Goal: Information Seeking & Learning: Learn about a topic

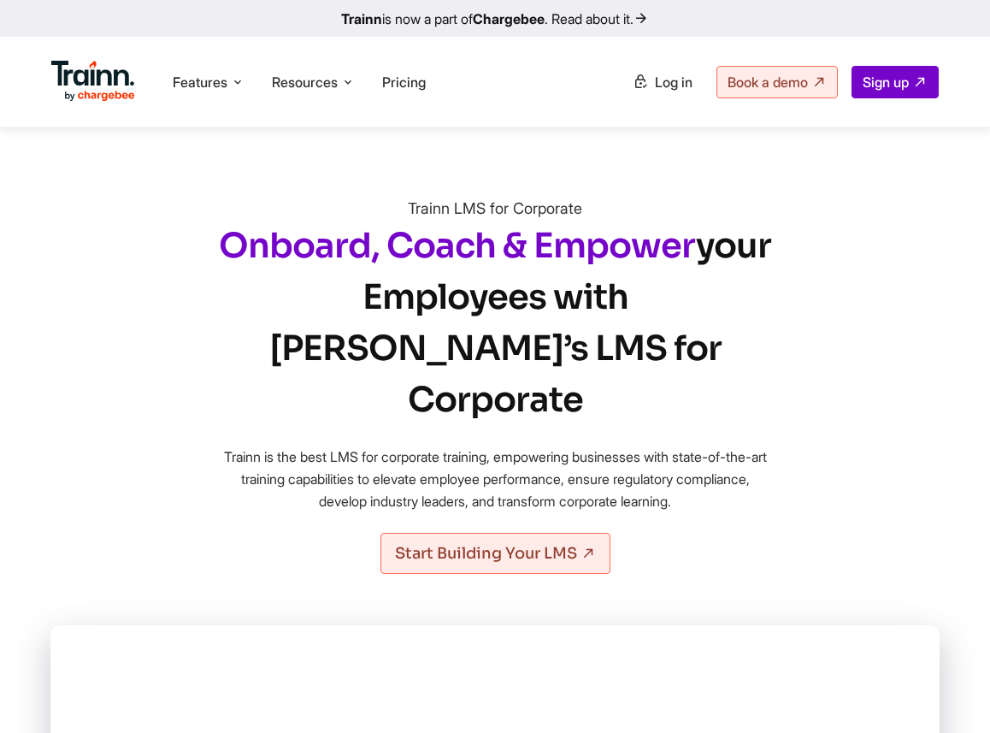
scroll to position [414, 0]
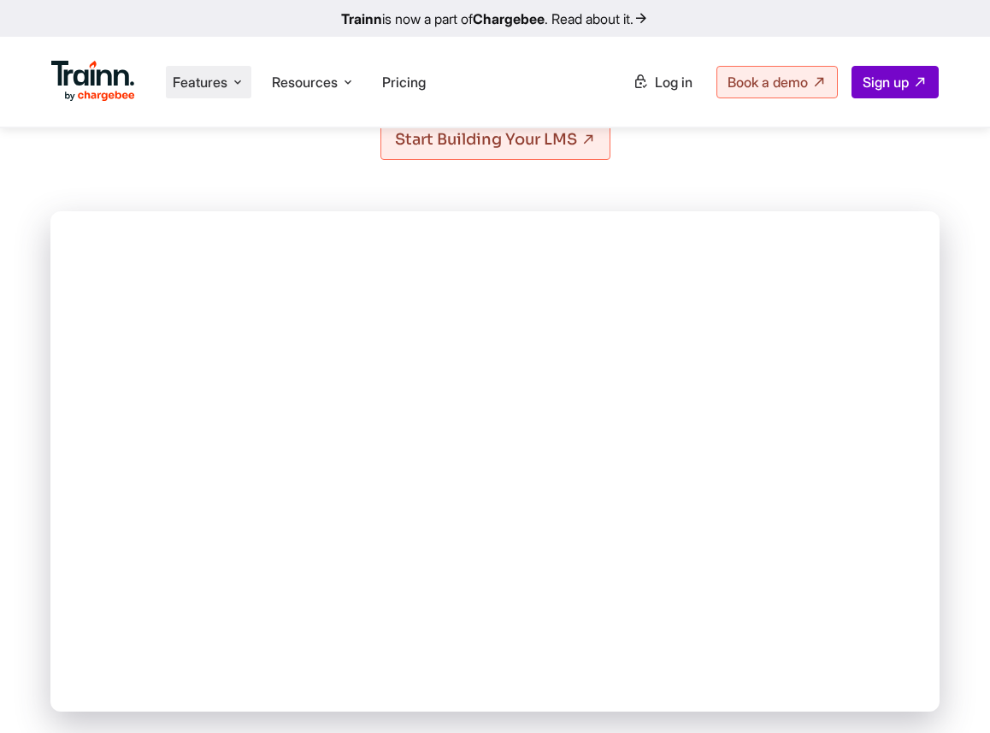
click at [240, 81] on icon at bounding box center [238, 82] width 14 height 17
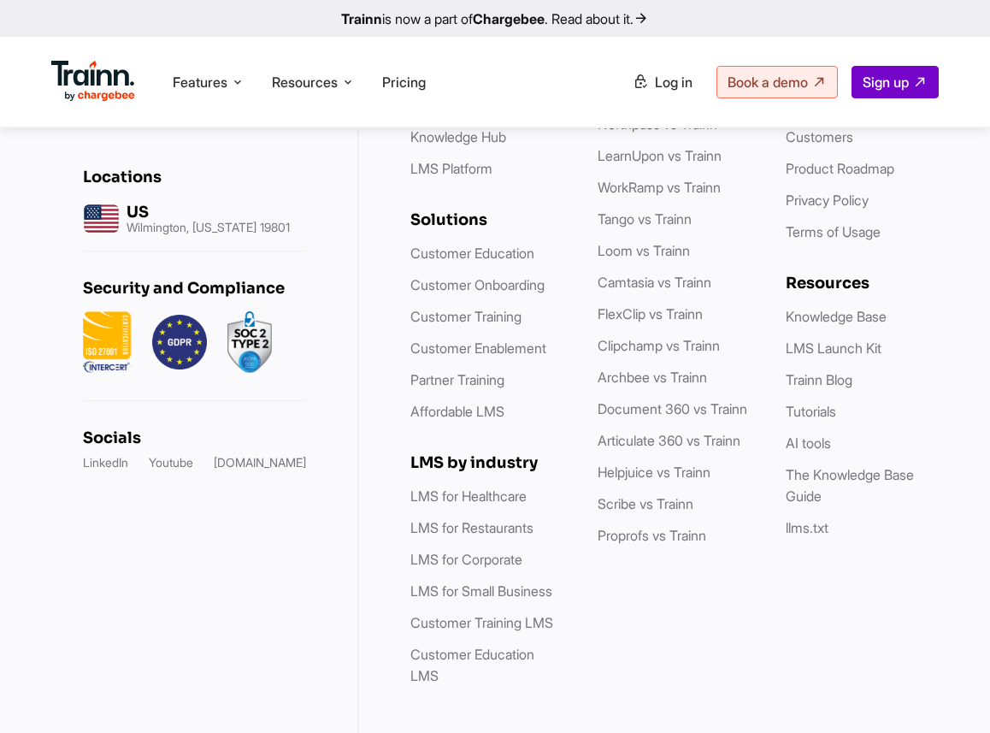
scroll to position [9208, 0]
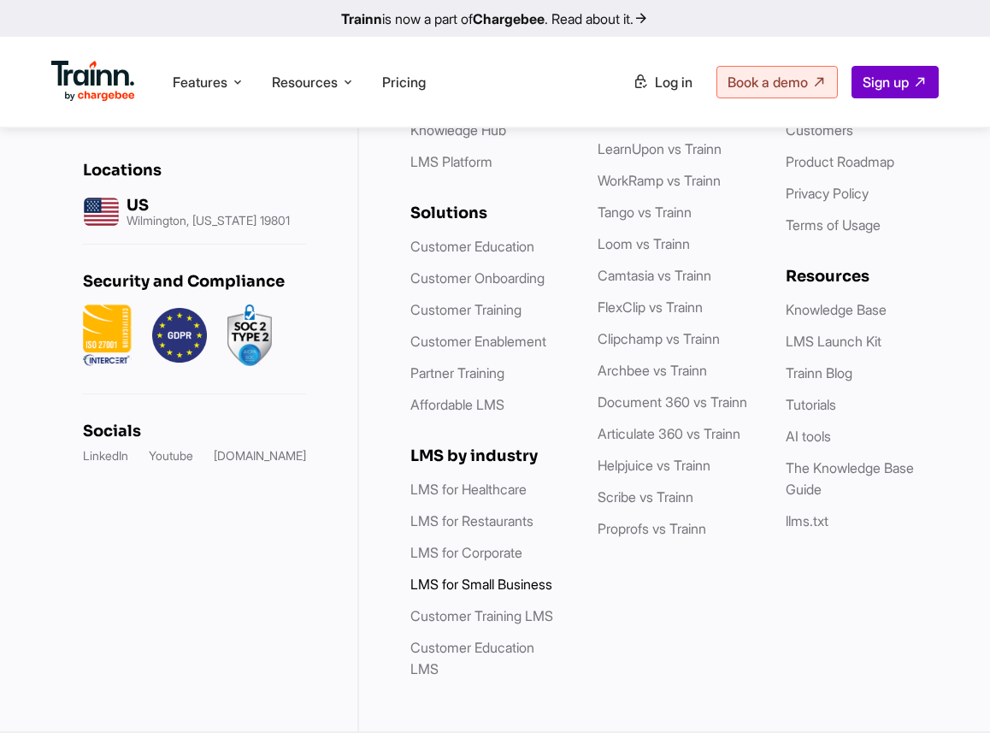
click at [476, 589] on link "LMS for Small Business" at bounding box center [482, 584] width 142 height 17
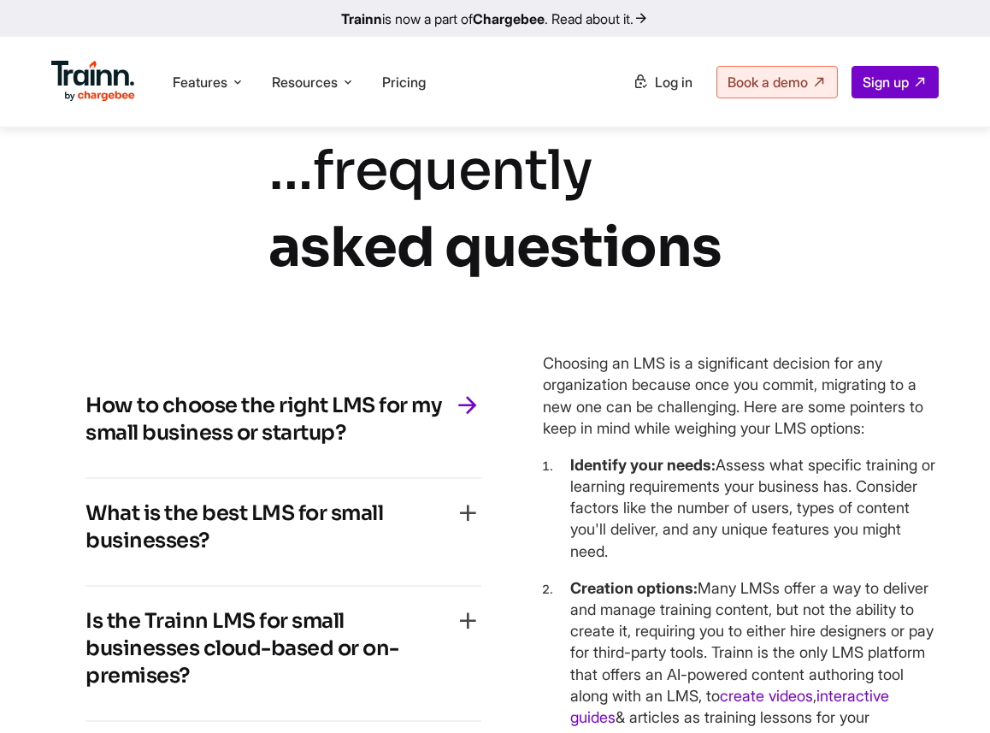
scroll to position [7383, 0]
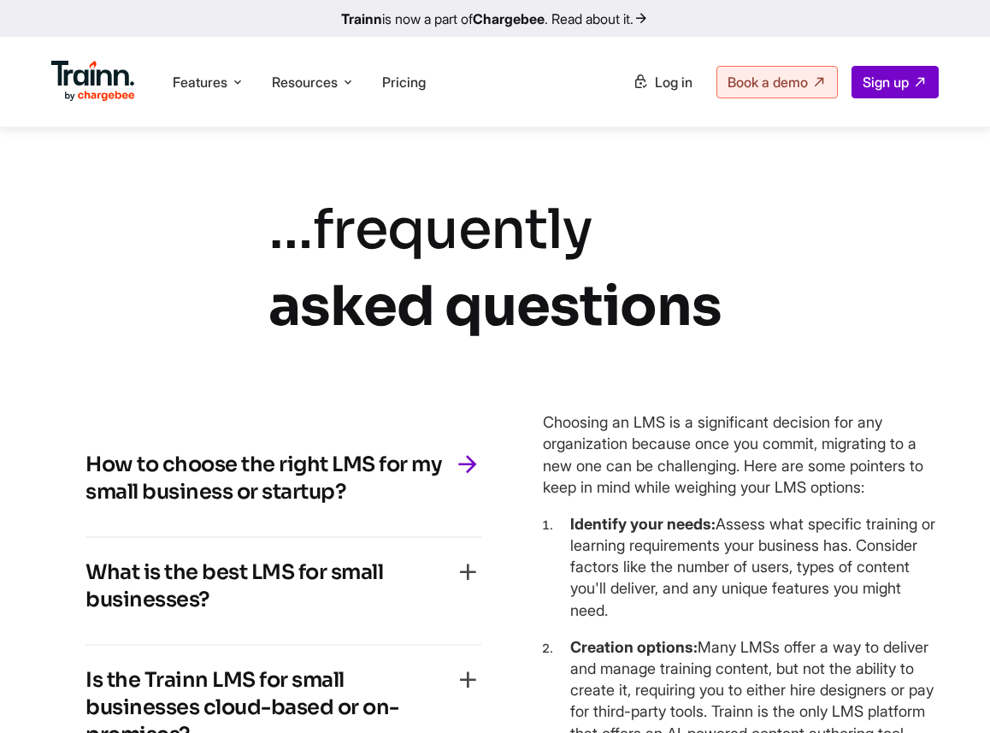
click at [301, 505] on h4 "How to choose the right LMS for my small business or startup?" at bounding box center [270, 478] width 369 height 55
drag, startPoint x: 401, startPoint y: 564, endPoint x: 21, endPoint y: 503, distance: 385.4
copy h4 "How to choose the right LMS for my small business or startup?"
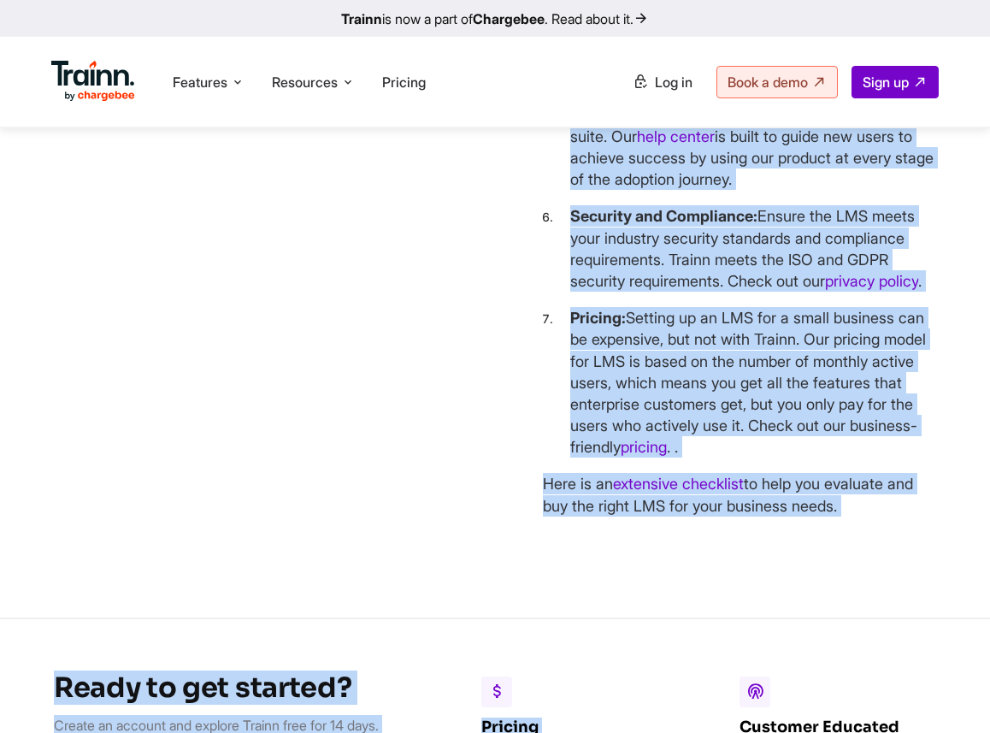
scroll to position [8478, 0]
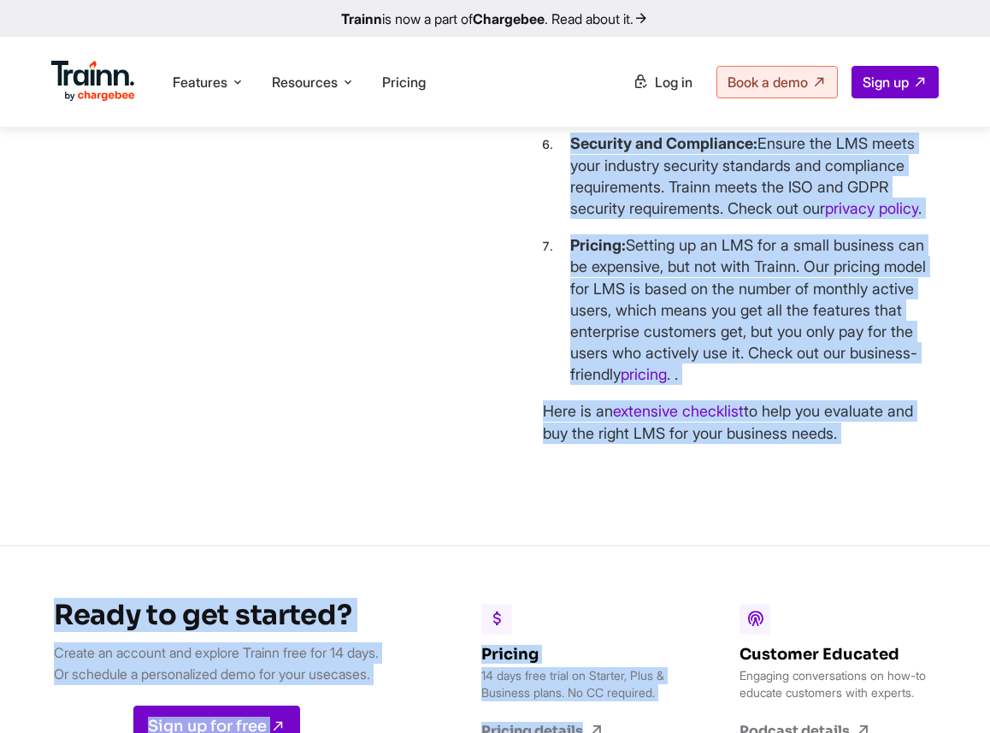
drag, startPoint x: 545, startPoint y: 500, endPoint x: 860, endPoint y: 535, distance: 317.4
copy div "Choosing an LMS is a significant decision for any organization because once you…"
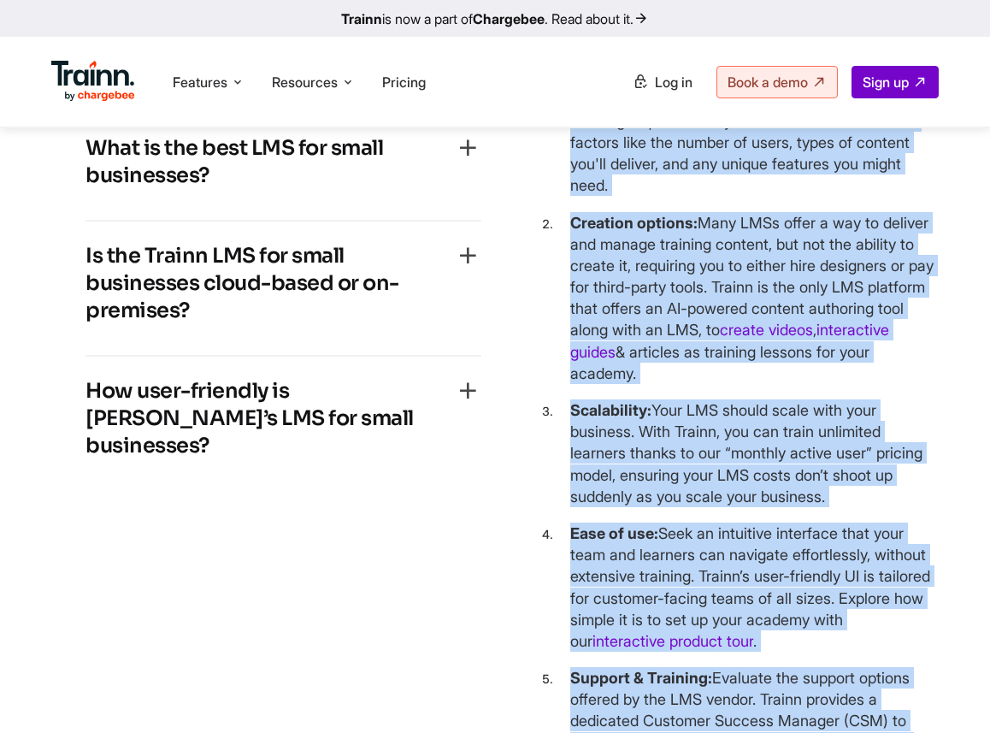
scroll to position [7707, 0]
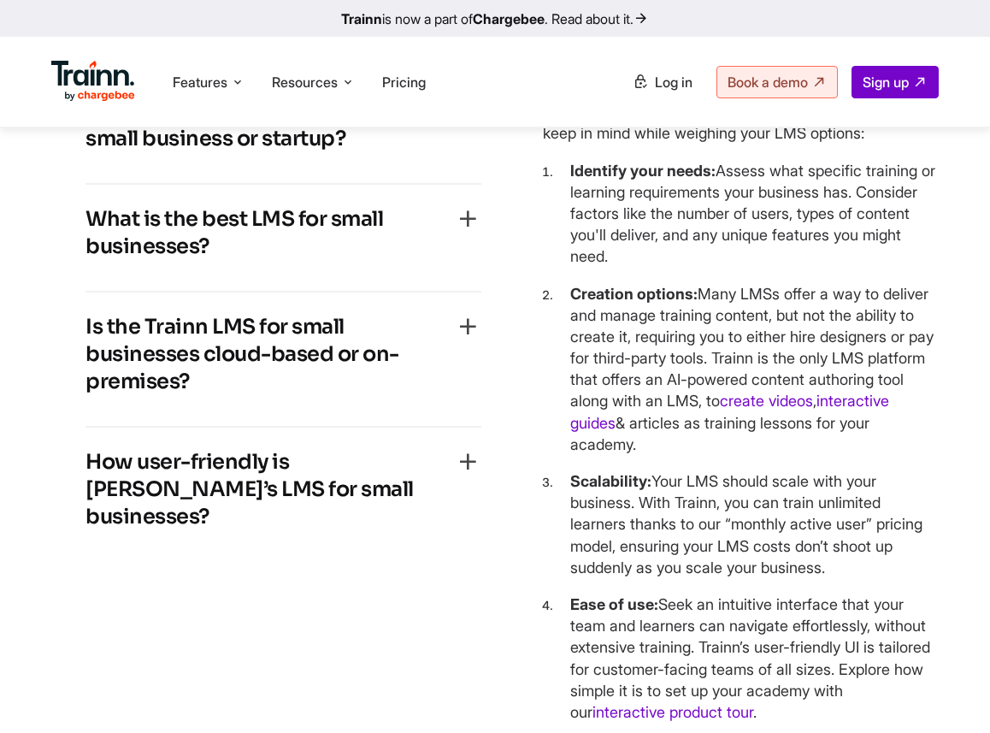
click at [389, 260] on h4 "What is the best LMS for small businesses?" at bounding box center [270, 232] width 369 height 55
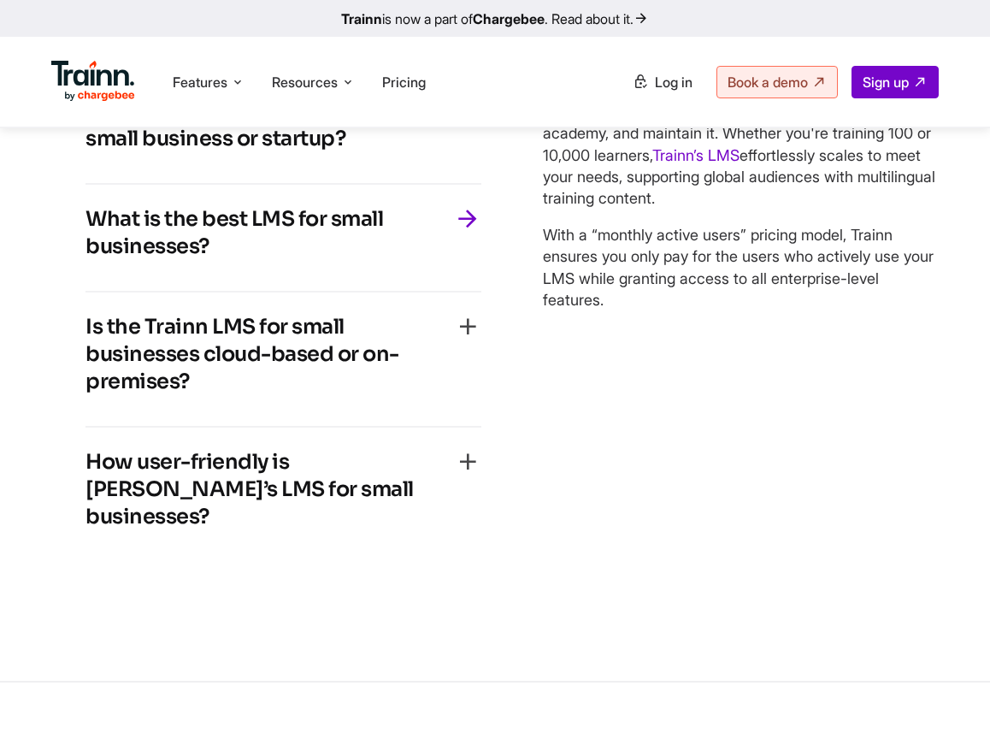
scroll to position [7620, 0]
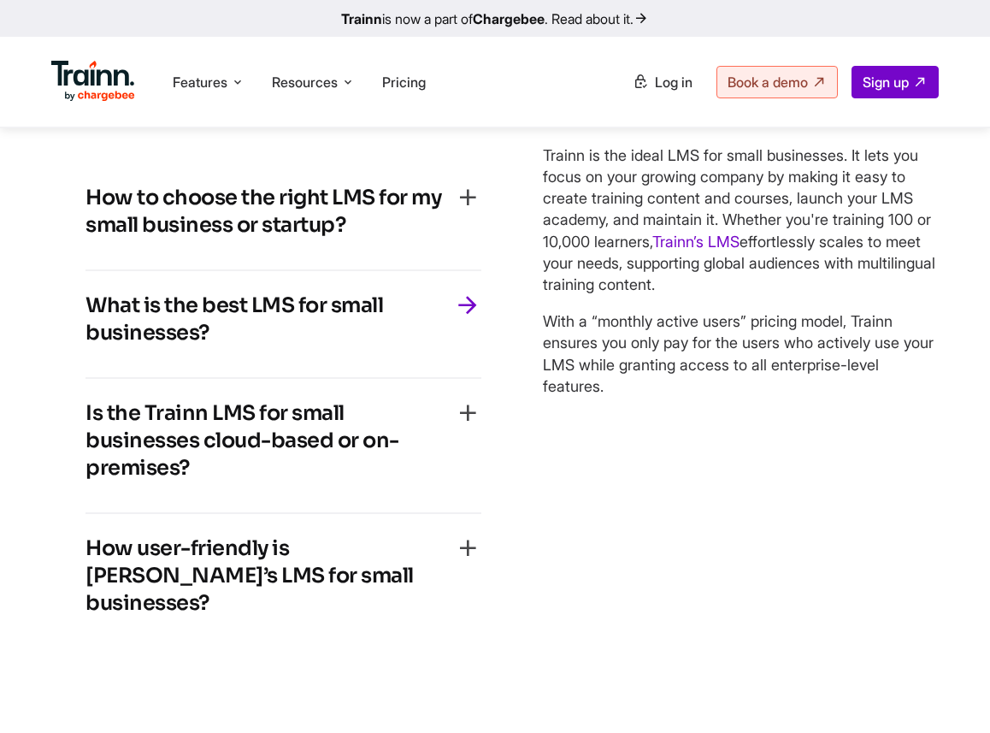
drag, startPoint x: 231, startPoint y: 405, endPoint x: 95, endPoint y: 368, distance: 140.9
click at [95, 346] on h4 "What is the best LMS for small businesses?" at bounding box center [270, 319] width 369 height 55
copy h4 "What is the best LMS for small businesses?"
drag, startPoint x: 539, startPoint y: 231, endPoint x: 641, endPoint y: 487, distance: 275.2
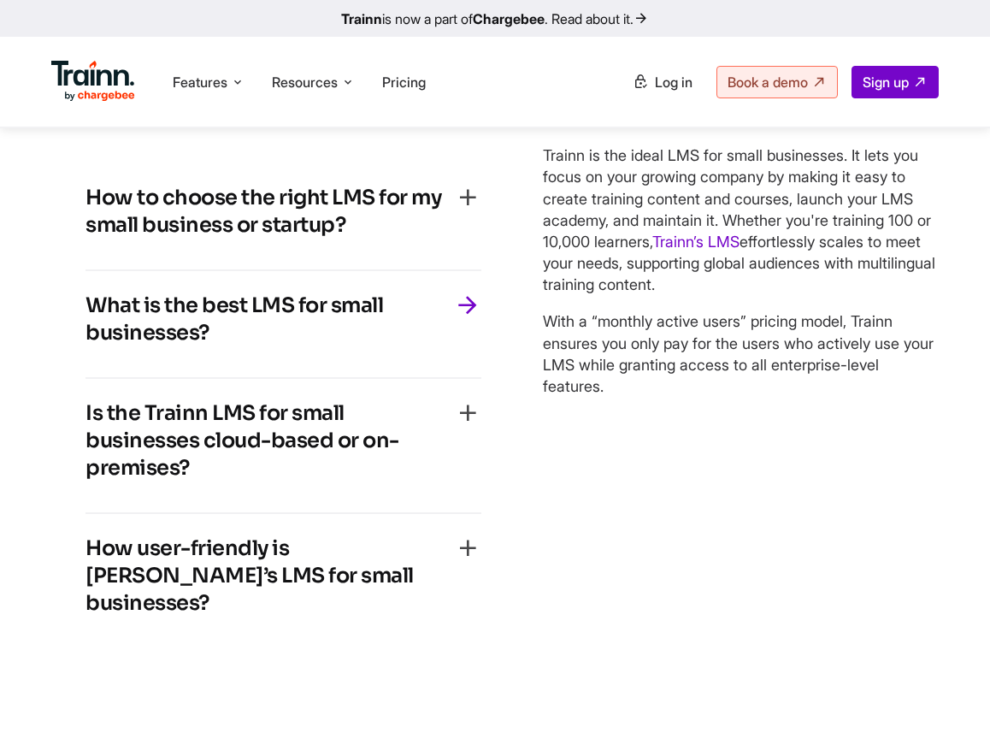
click at [641, 487] on div "How to choose the right LMS for my small business or startup? Choosing an LMS i…" at bounding box center [495, 405] width 888 height 552
copy div "Trainn is the ideal LMS for small businesses. It lets you focus on your growing…"
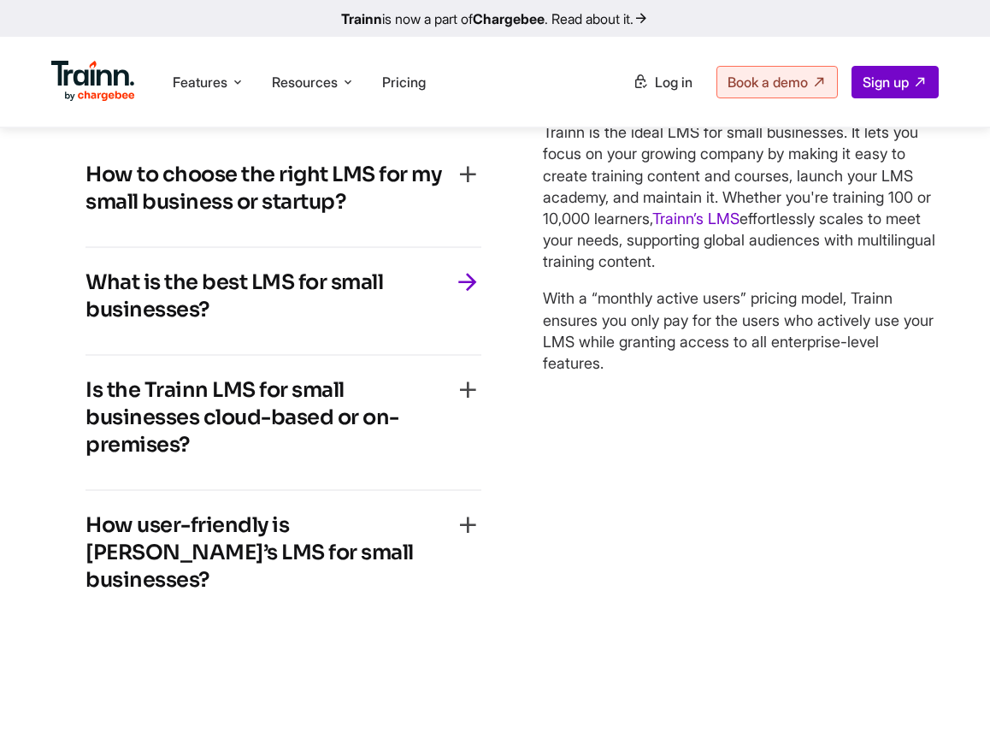
scroll to position [7650, 0]
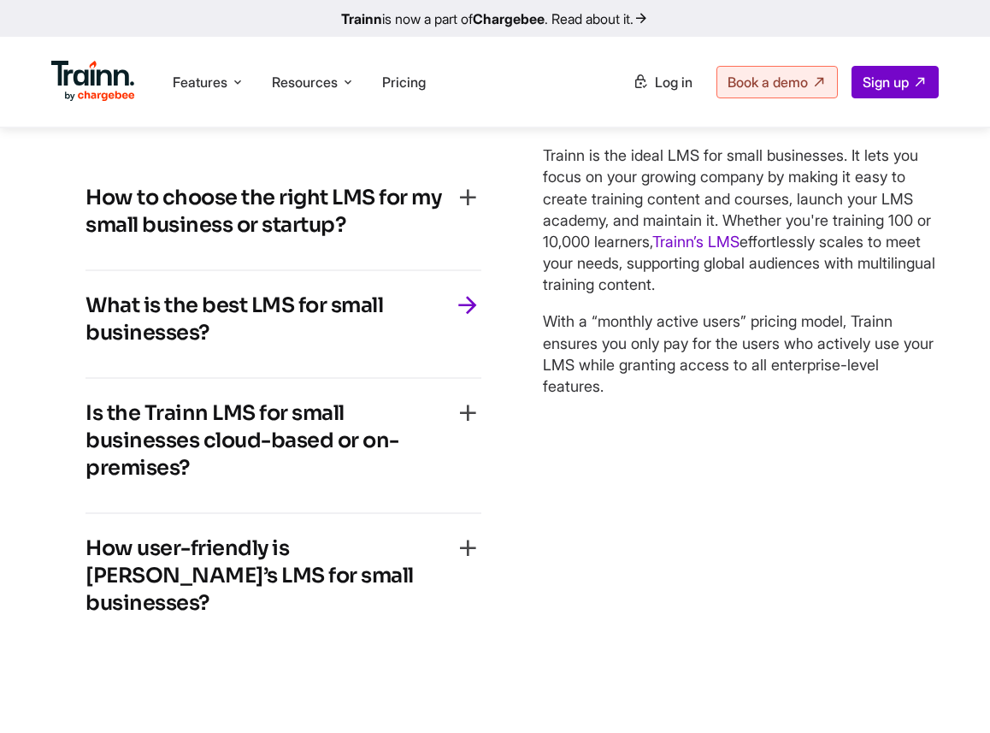
click at [303, 482] on h4 "Is the Trainn LMS for small businesses cloud-based or on-premises?" at bounding box center [270, 440] width 369 height 82
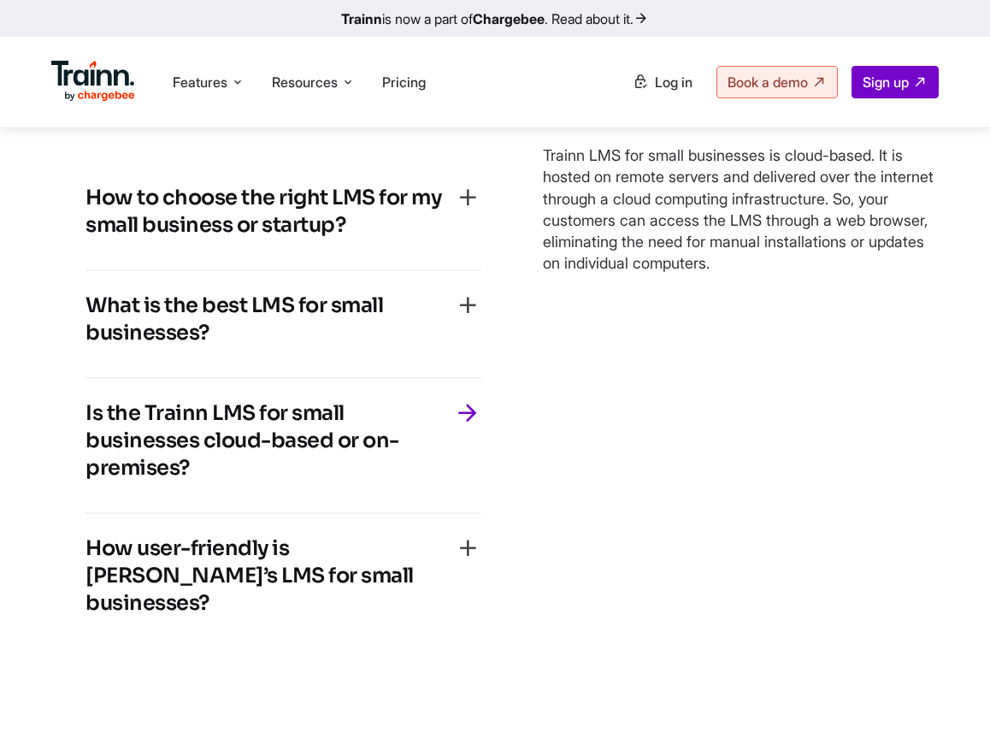
drag, startPoint x: 192, startPoint y: 544, endPoint x: 93, endPoint y: 476, distance: 119.3
click at [93, 476] on h4 "Is the Trainn LMS for small businesses cloud-based or on-premises?" at bounding box center [270, 440] width 369 height 82
copy h4 "Is the Trainn LMS for small businesses cloud-based or on-premises?"
drag, startPoint x: 541, startPoint y: 227, endPoint x: 854, endPoint y: 359, distance: 340.4
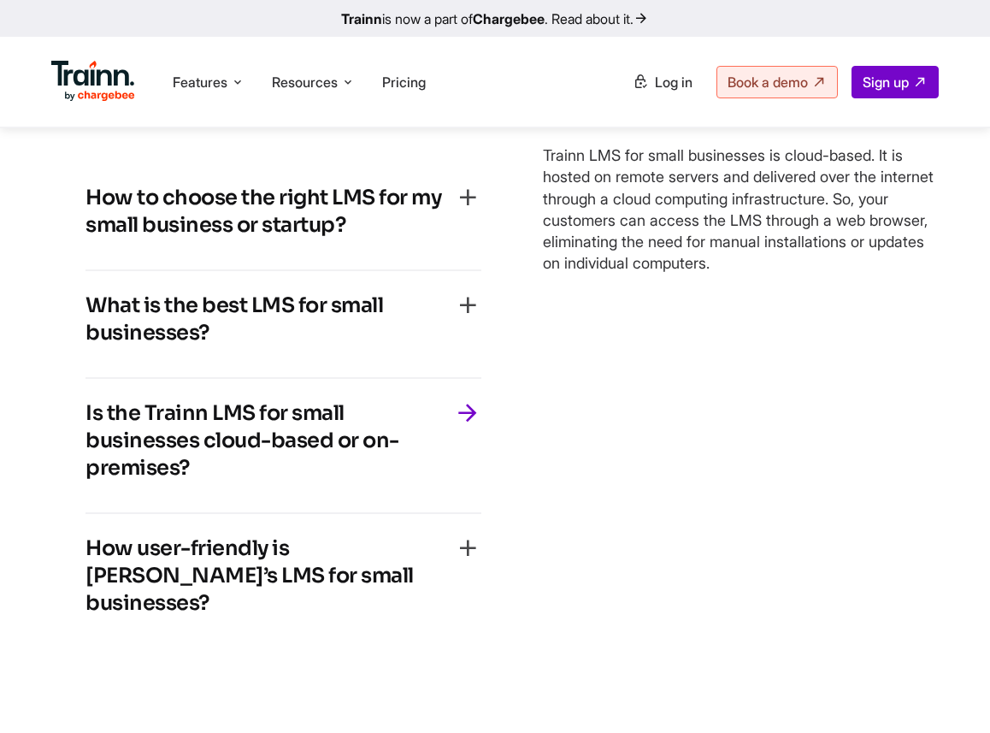
click at [854, 360] on div "How to choose the right LMS for my small business or startup? Choosing an LMS i…" at bounding box center [495, 405] width 888 height 552
copy p "Trainn LMS for small businesses is cloud-based. It is hosted on remote servers …"
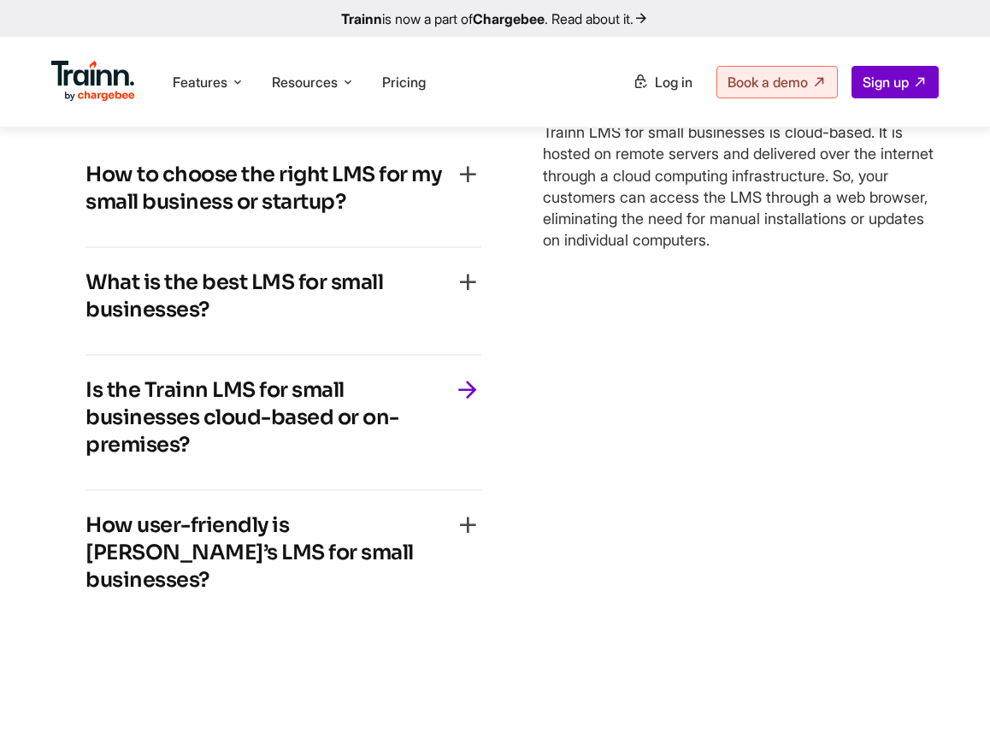
scroll to position [7650, 0]
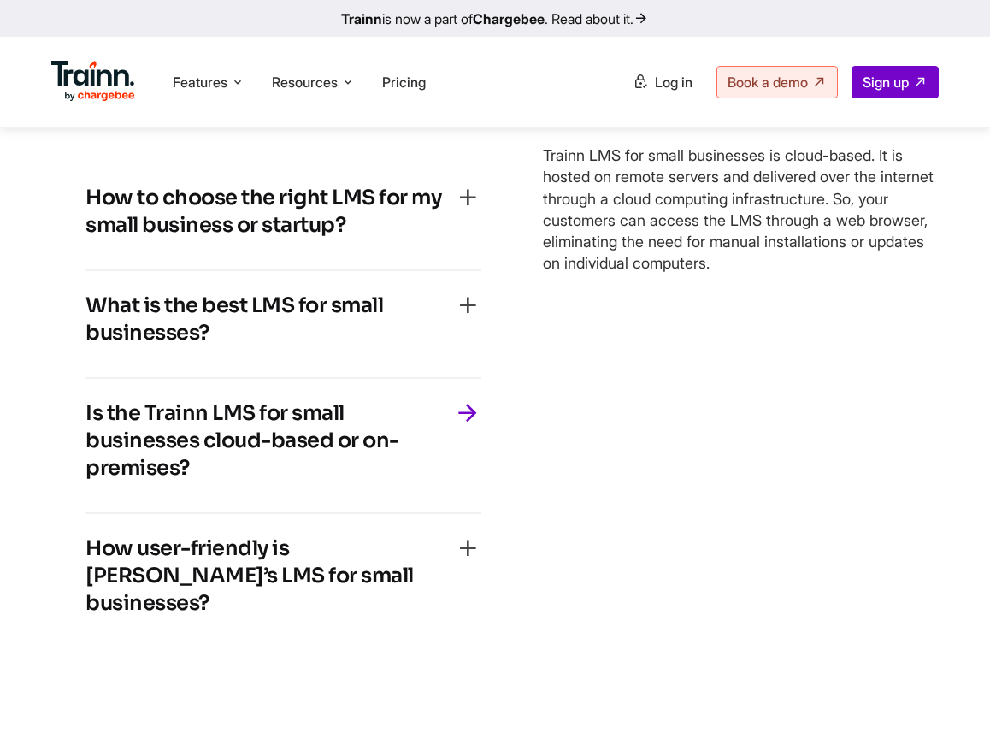
click at [242, 617] on h4 "How user-friendly is Trainn’s LMS for small businesses?" at bounding box center [270, 576] width 369 height 82
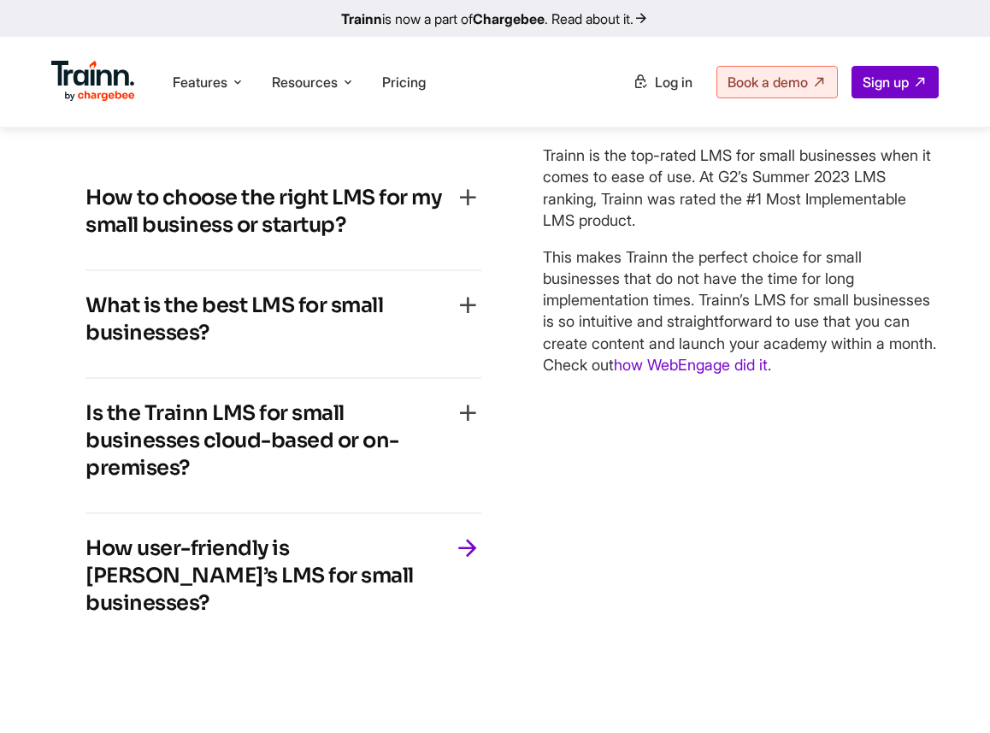
drag, startPoint x: 294, startPoint y: 652, endPoint x: 32, endPoint y: 633, distance: 262.4
click at [32, 632] on div "… frequently asked questions How to choose the right LMS for my small business …" at bounding box center [495, 303] width 990 height 757
copy h4 "How user-friendly is Trainn’s LMS for small businesses?"
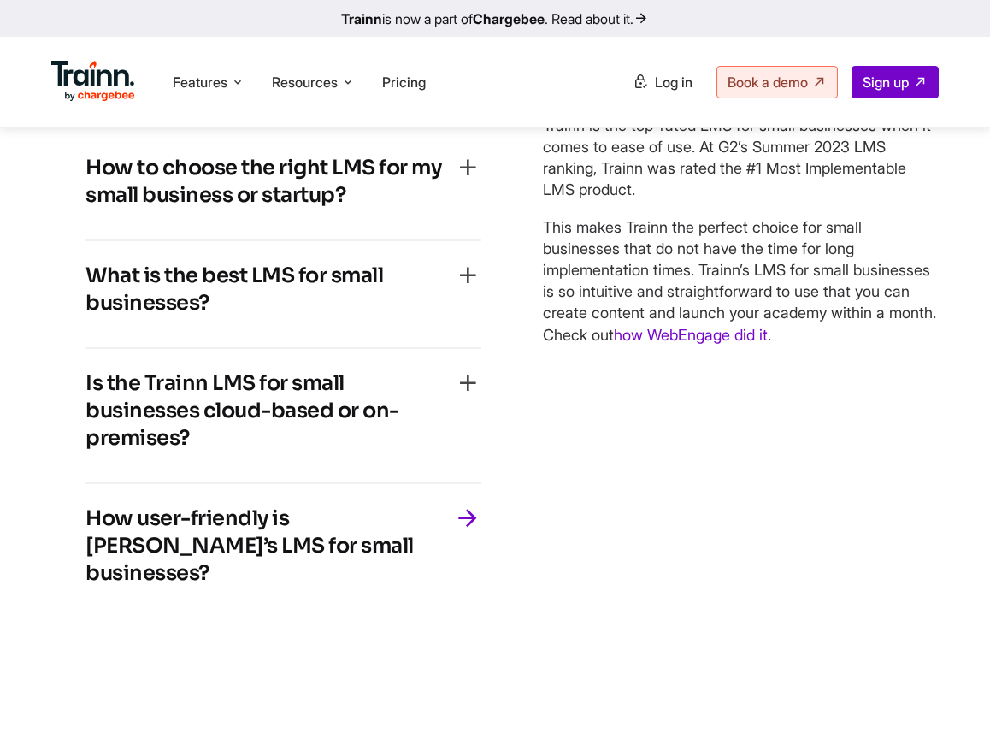
scroll to position [7620, 0]
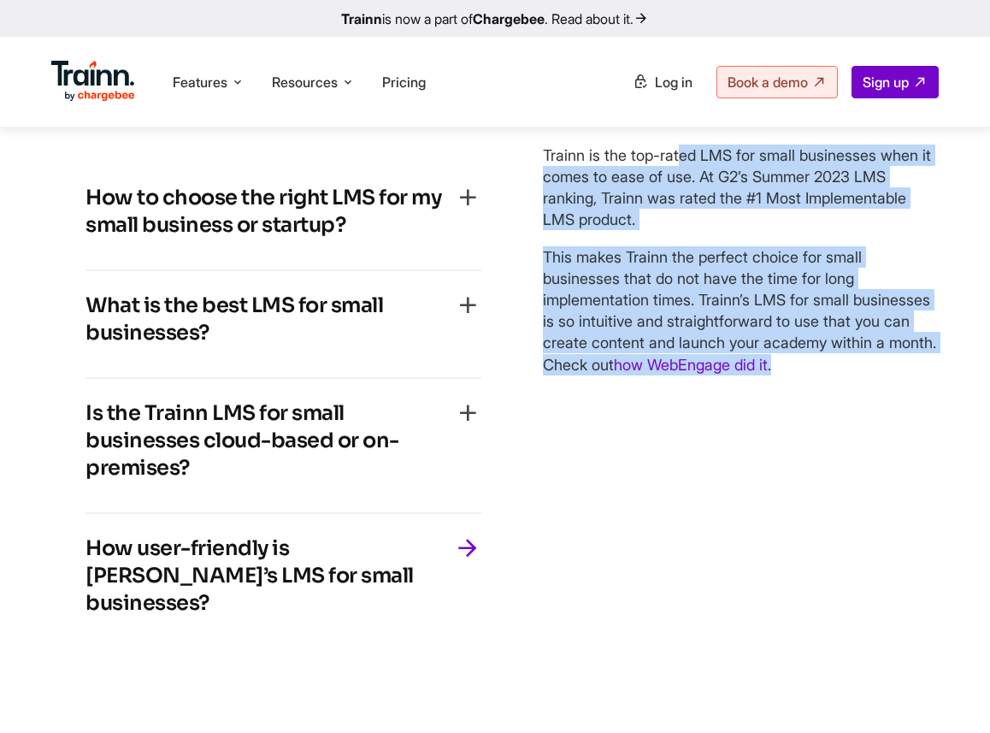
drag, startPoint x: 545, startPoint y: 237, endPoint x: 923, endPoint y: 448, distance: 433.0
click at [923, 375] on div "Trainn is the top-rated LMS for small businesses when it comes to ease of use. …" at bounding box center [741, 260] width 396 height 231
copy div "Trainn is the top-rated LMS for small businesses when it comes to ease of use. …"
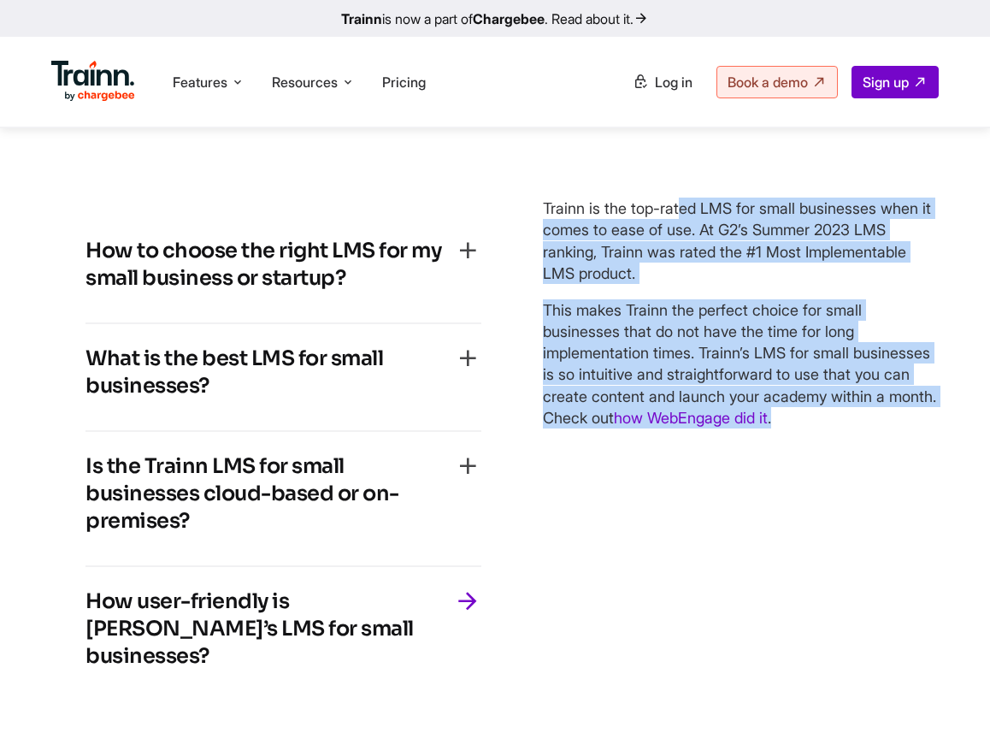
scroll to position [7673, 0]
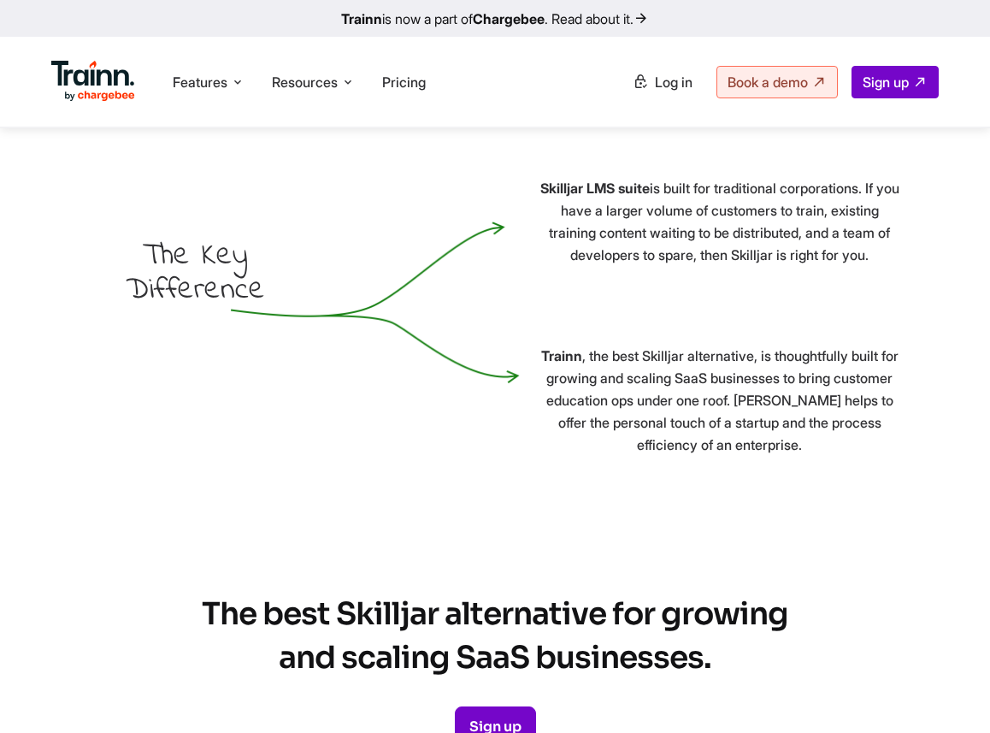
scroll to position [5517, 0]
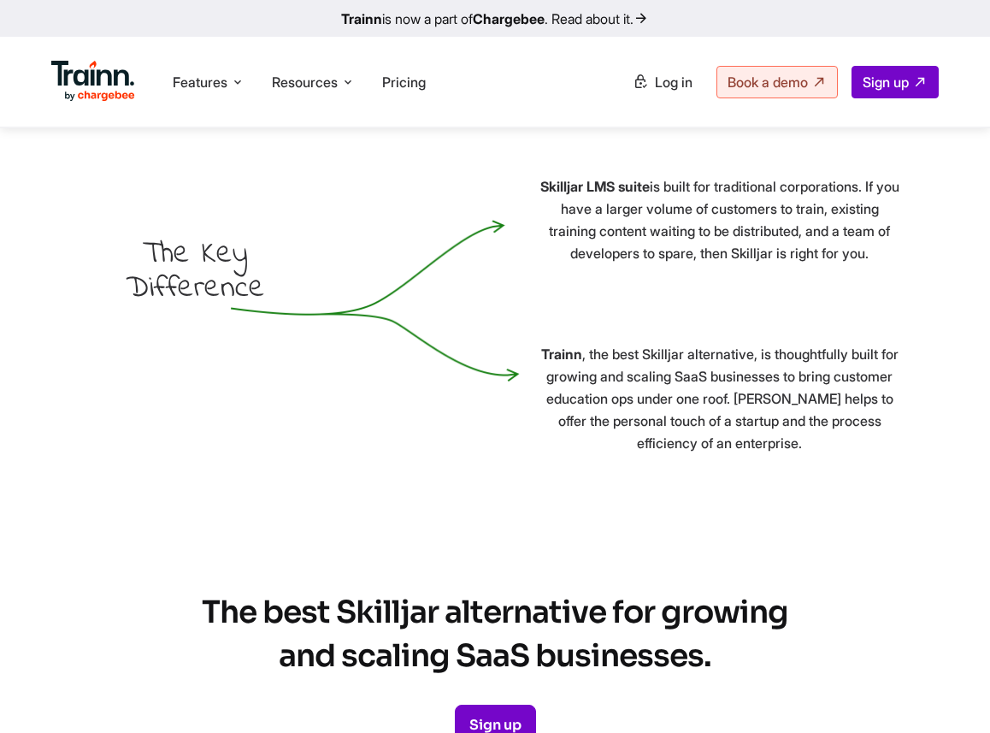
drag, startPoint x: 182, startPoint y: 308, endPoint x: 348, endPoint y: 460, distance: 225.2
click at [349, 454] on div "The Key Difference Skilljar LMS suite is built for traditional corporations. If…" at bounding box center [495, 314] width 949 height 279
click at [210, 306] on span "The Key Difference" at bounding box center [195, 272] width 139 height 68
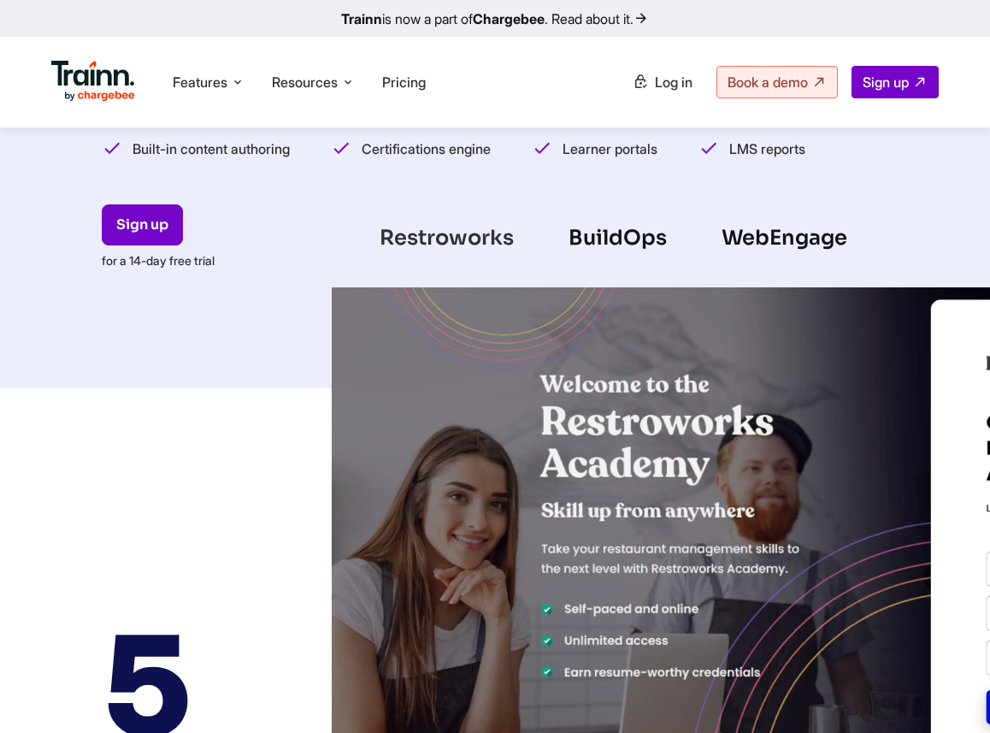
scroll to position [472, 0]
